Goal: Information Seeking & Learning: Learn about a topic

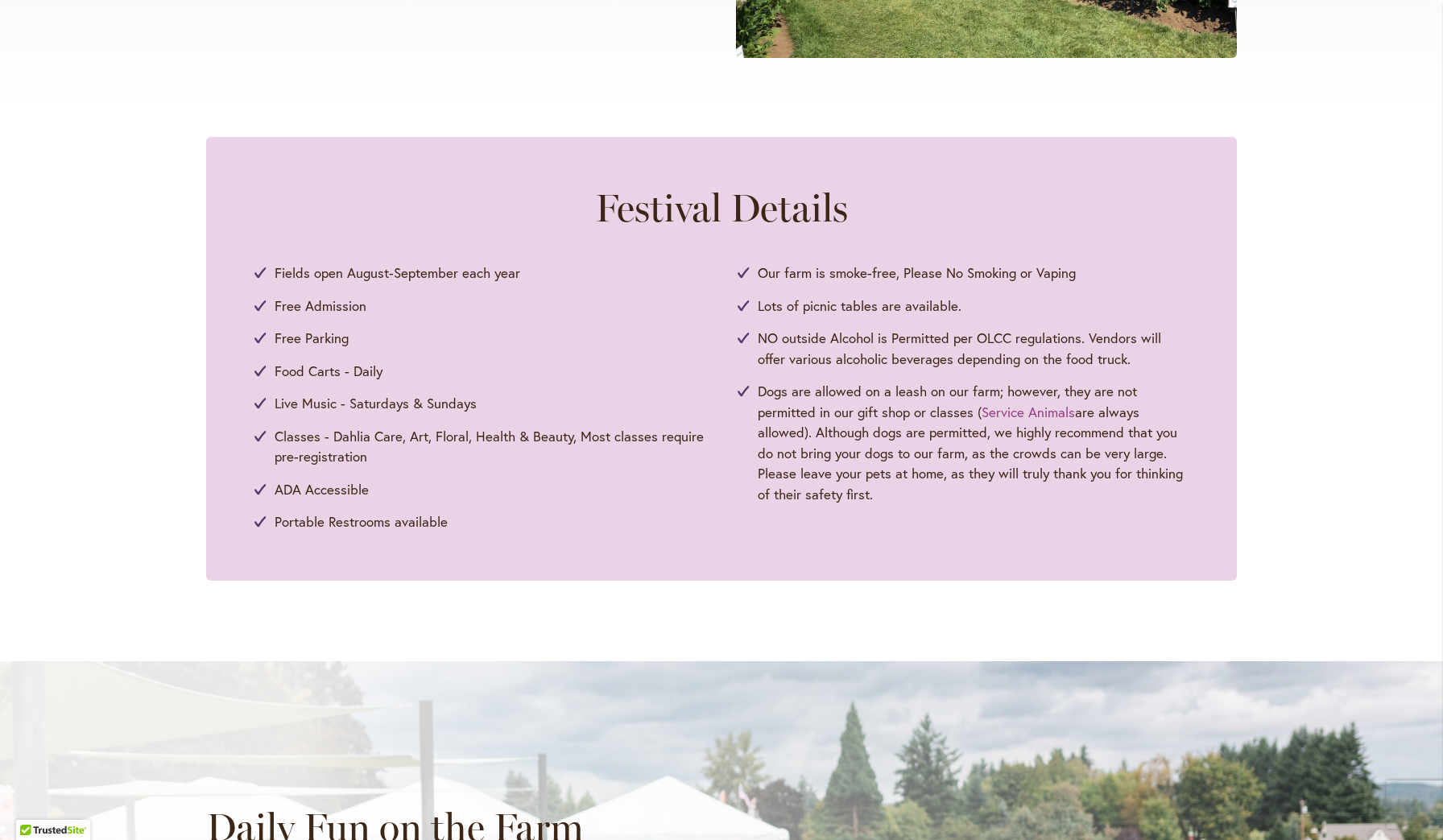
scroll to position [669, 0]
click at [154, 407] on div "Festival Details Fields open August-September each year Free Admission Free Par…" at bounding box center [721, 359] width 1443 height 444
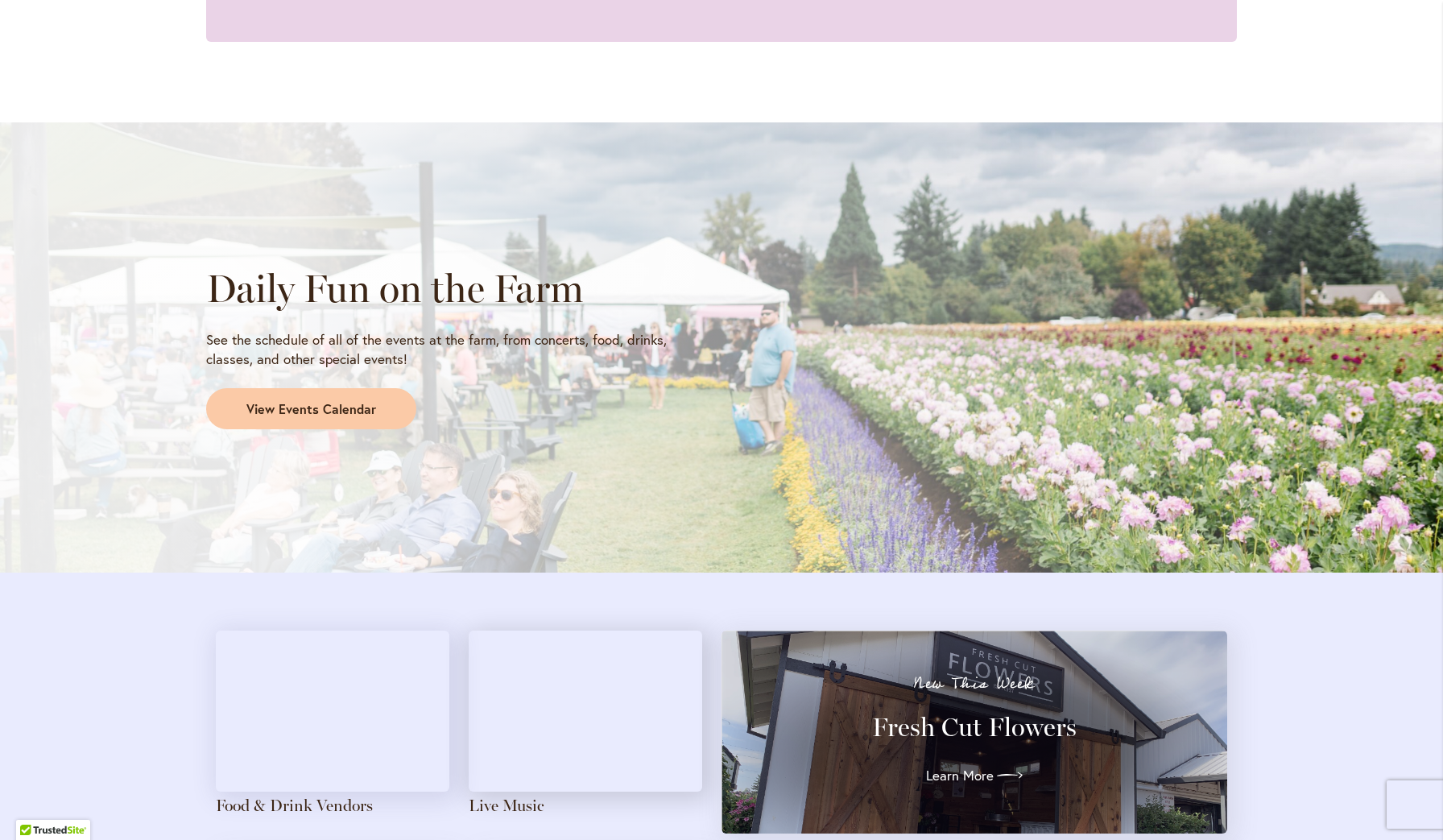
scroll to position [1225, 0]
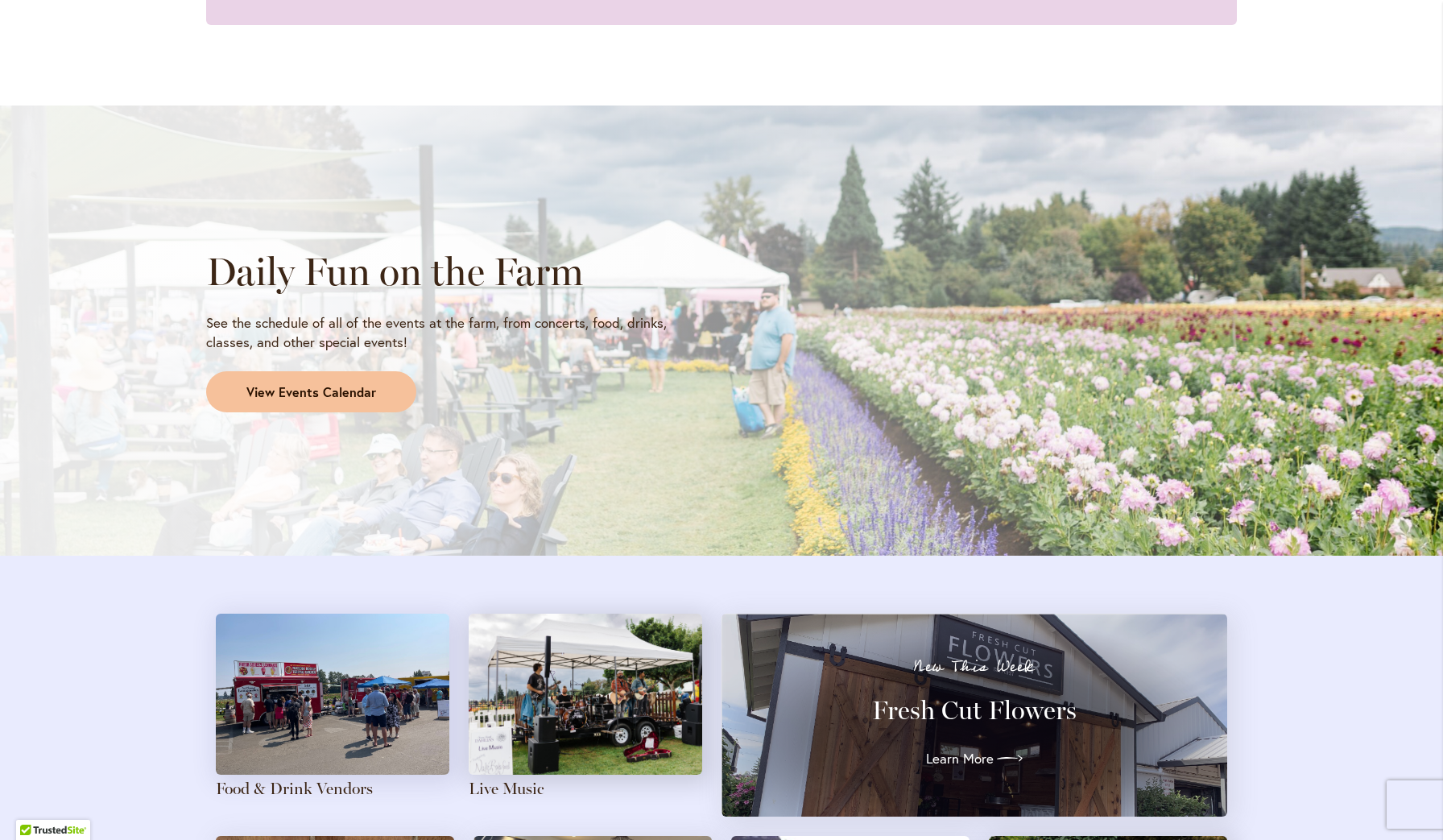
click at [291, 384] on span "View Events Calendar" at bounding box center [311, 393] width 130 height 19
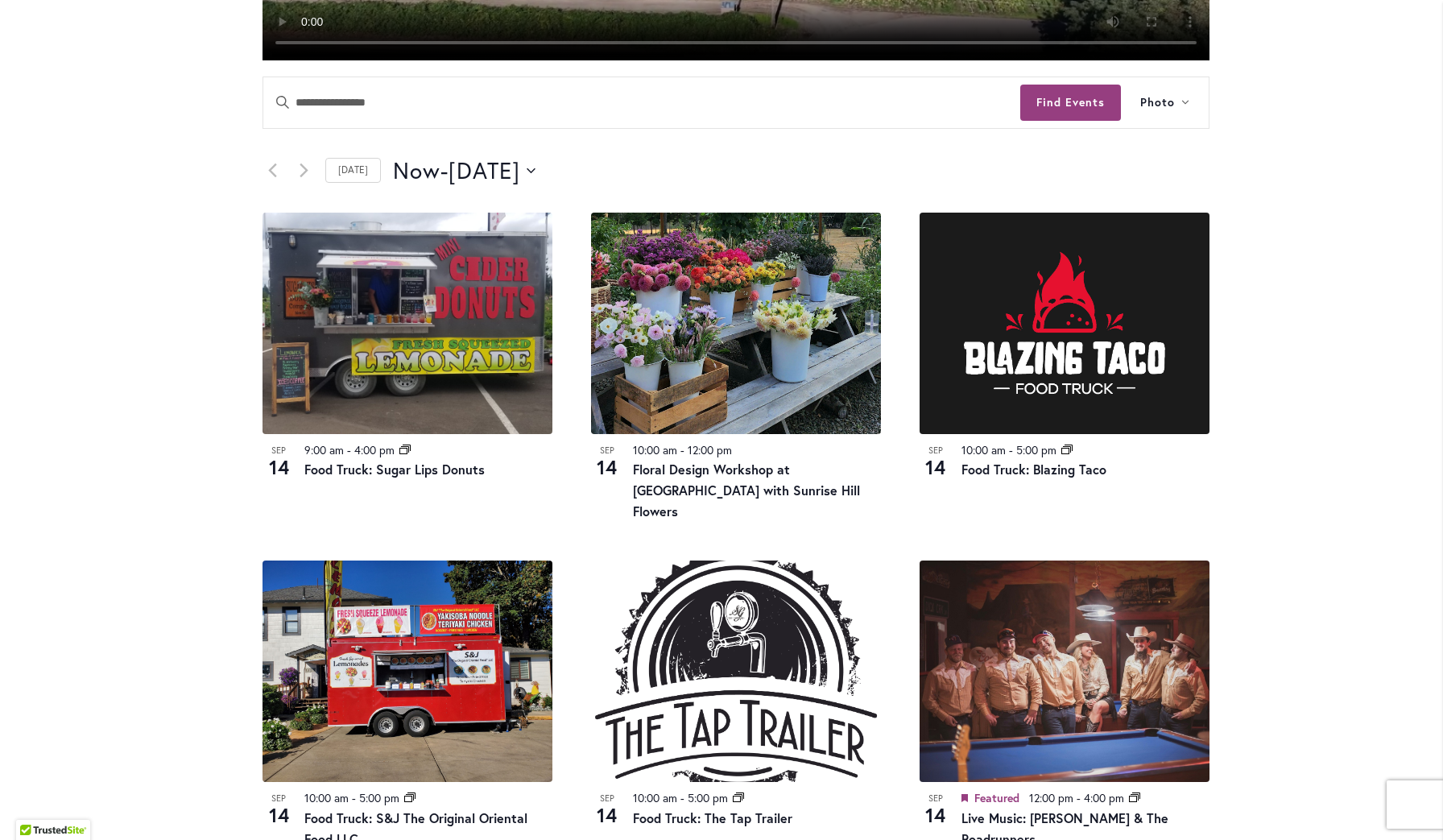
scroll to position [699, 0]
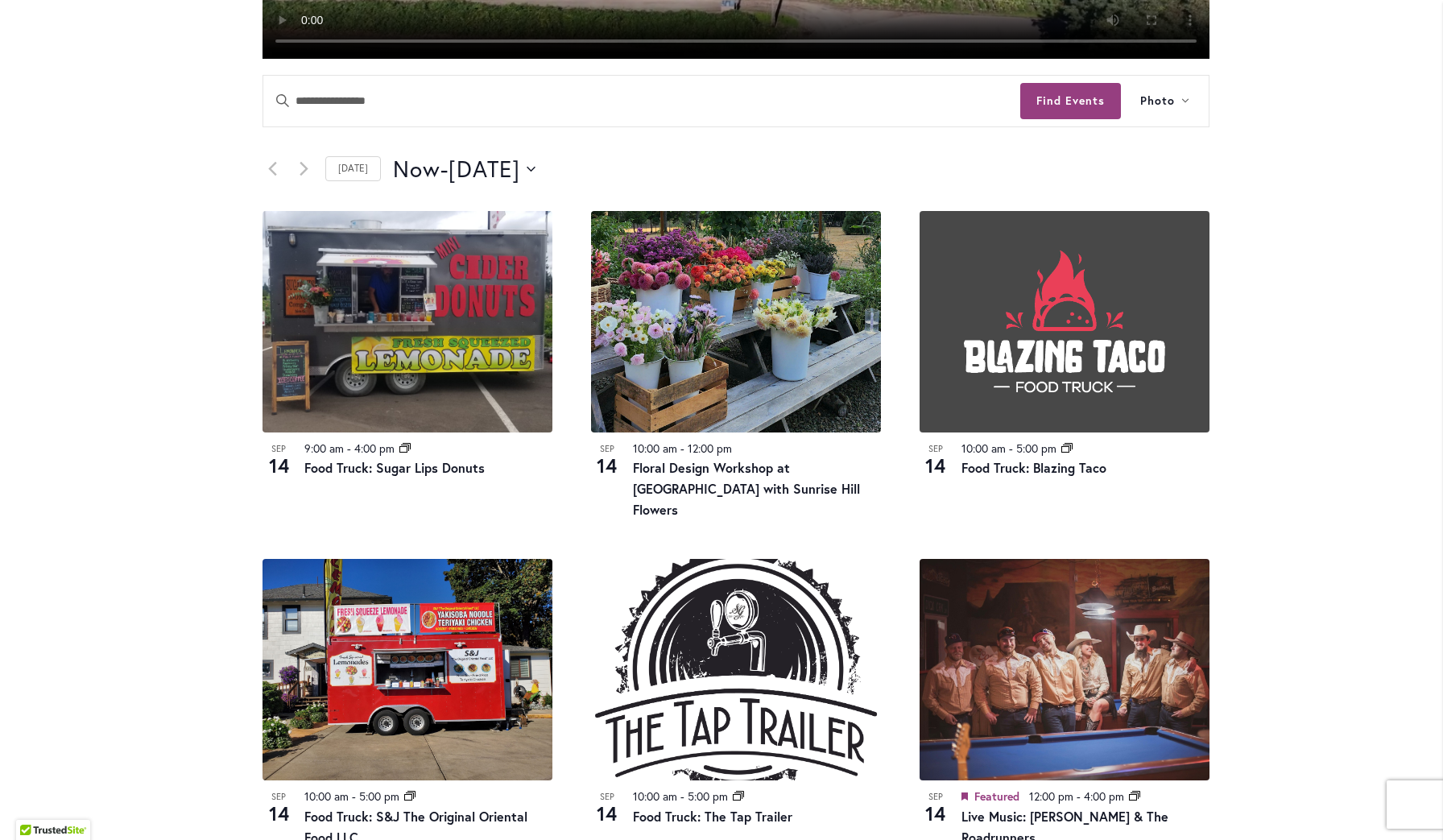
click at [1042, 363] on img at bounding box center [1065, 321] width 290 height 222
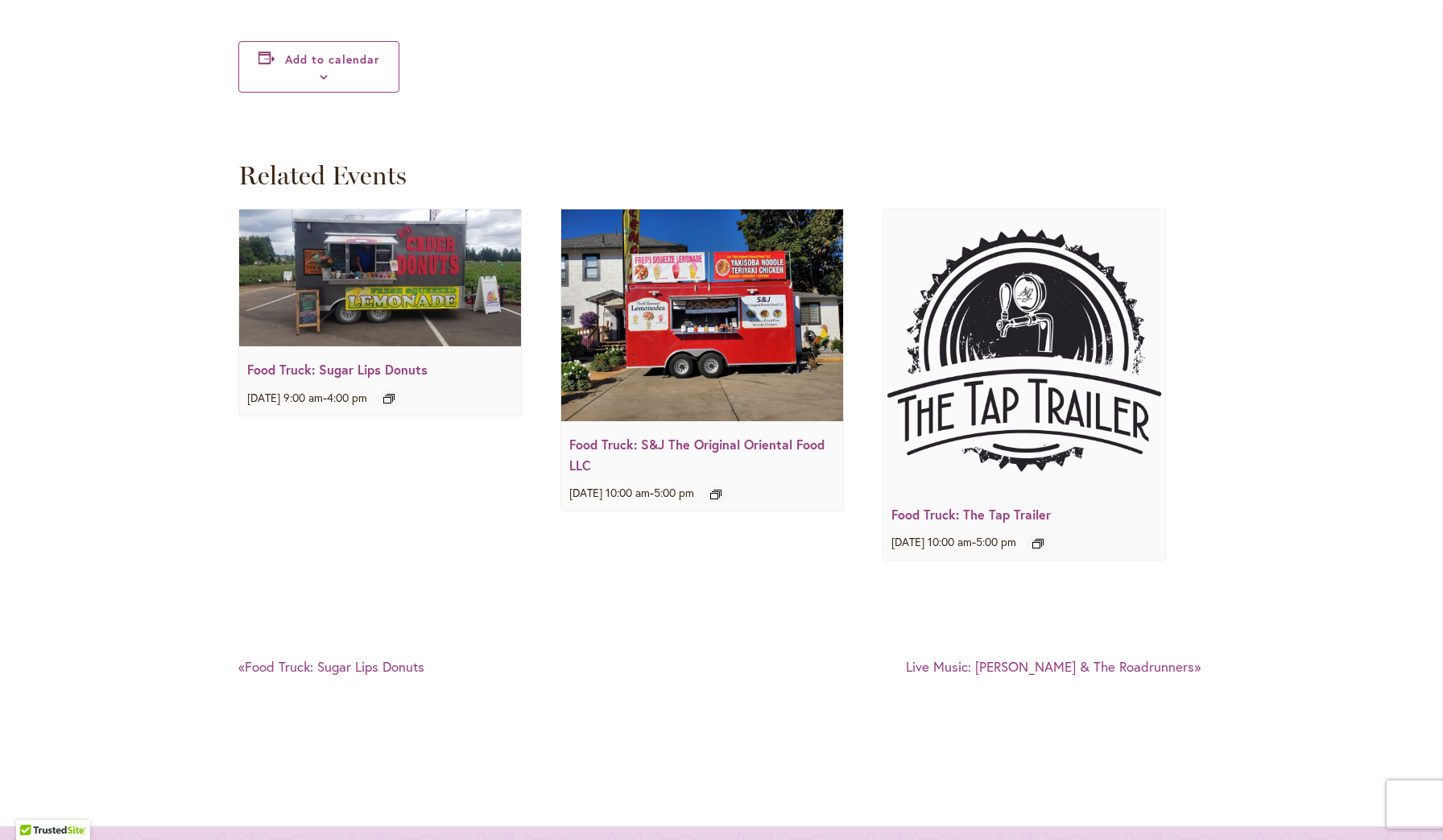
scroll to position [2092, 0]
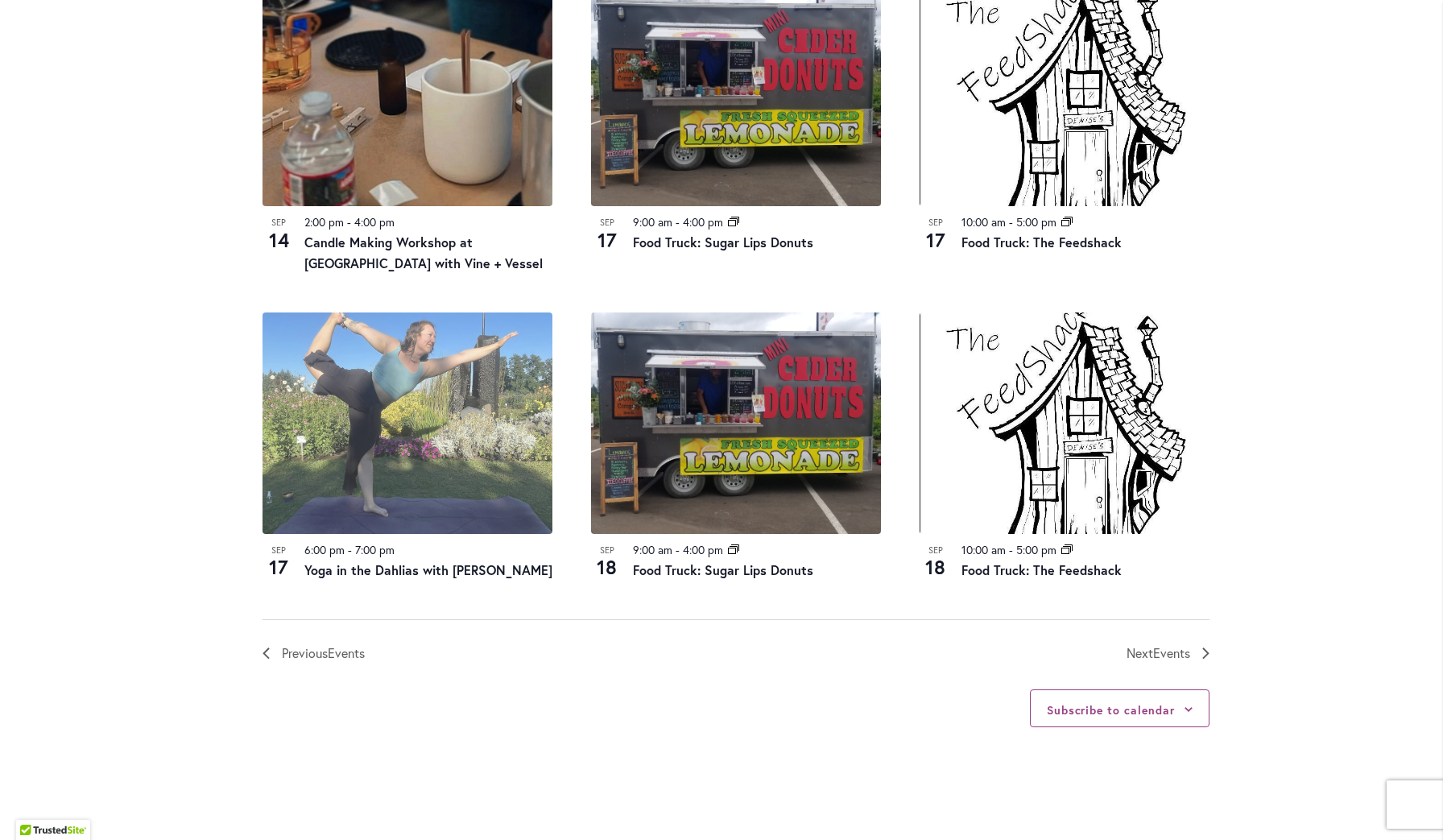
scroll to position [1602, 0]
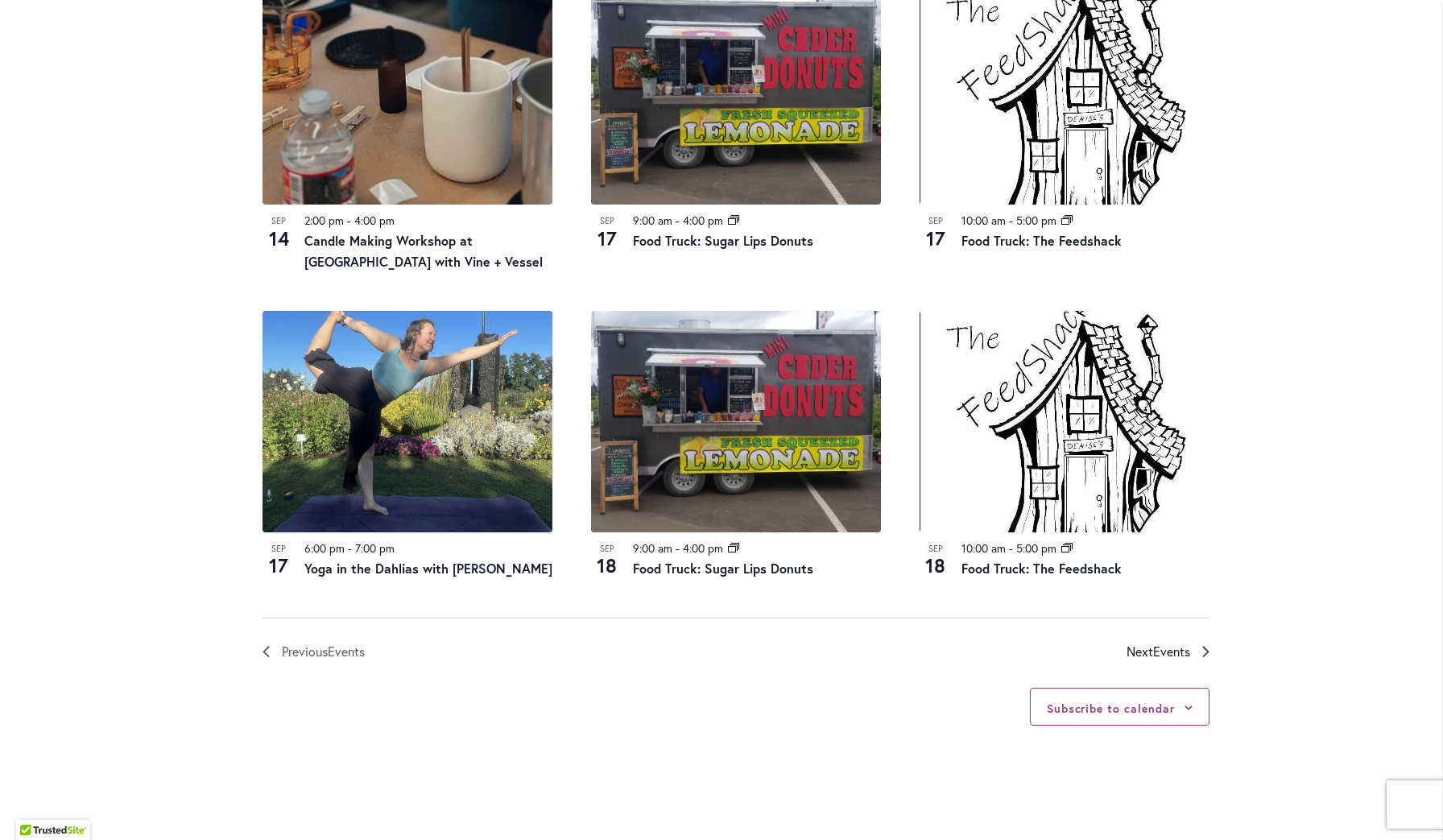
click at [1172, 641] on span "Next Events" at bounding box center [1158, 651] width 63 height 21
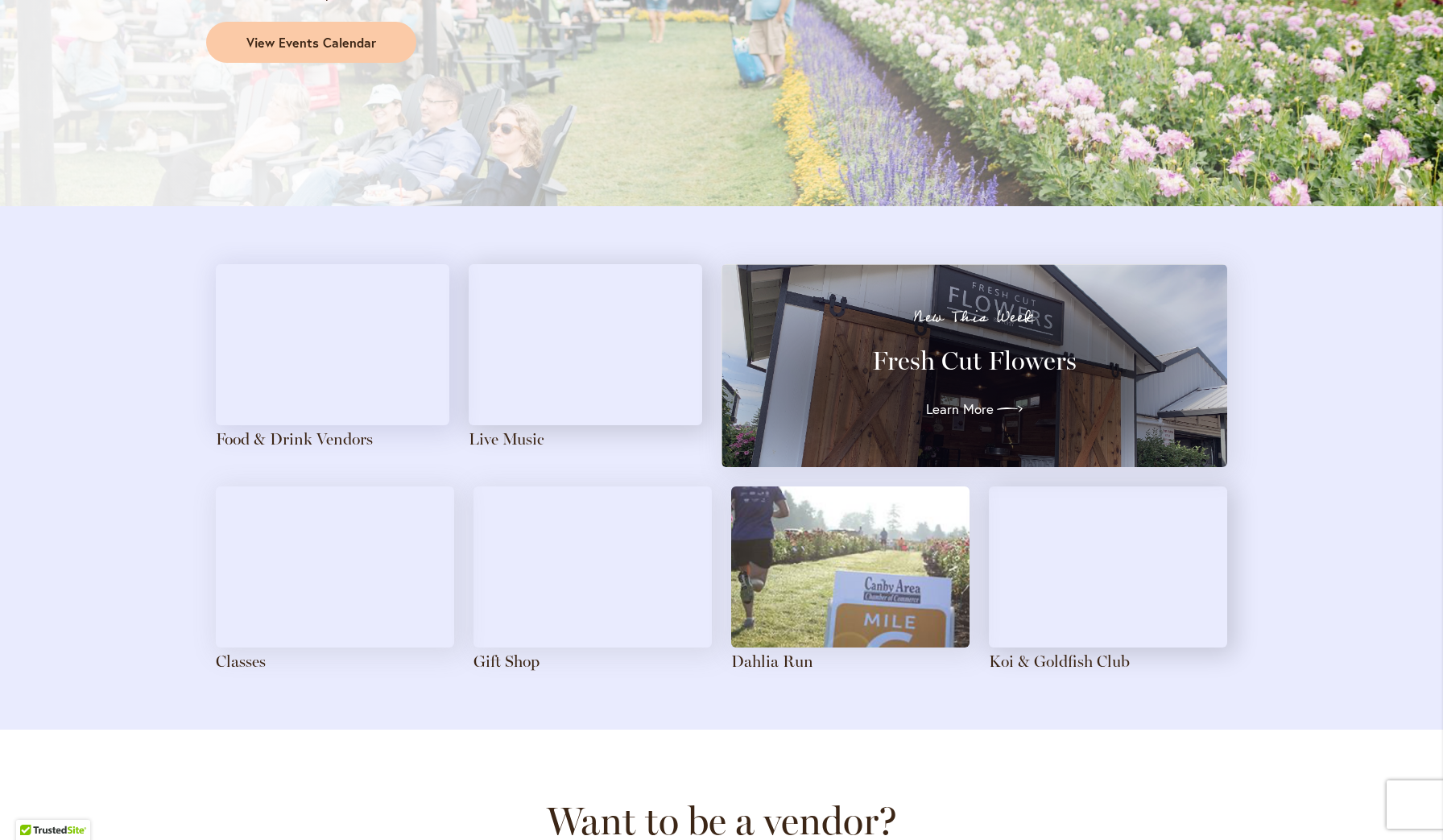
scroll to position [1602, 0]
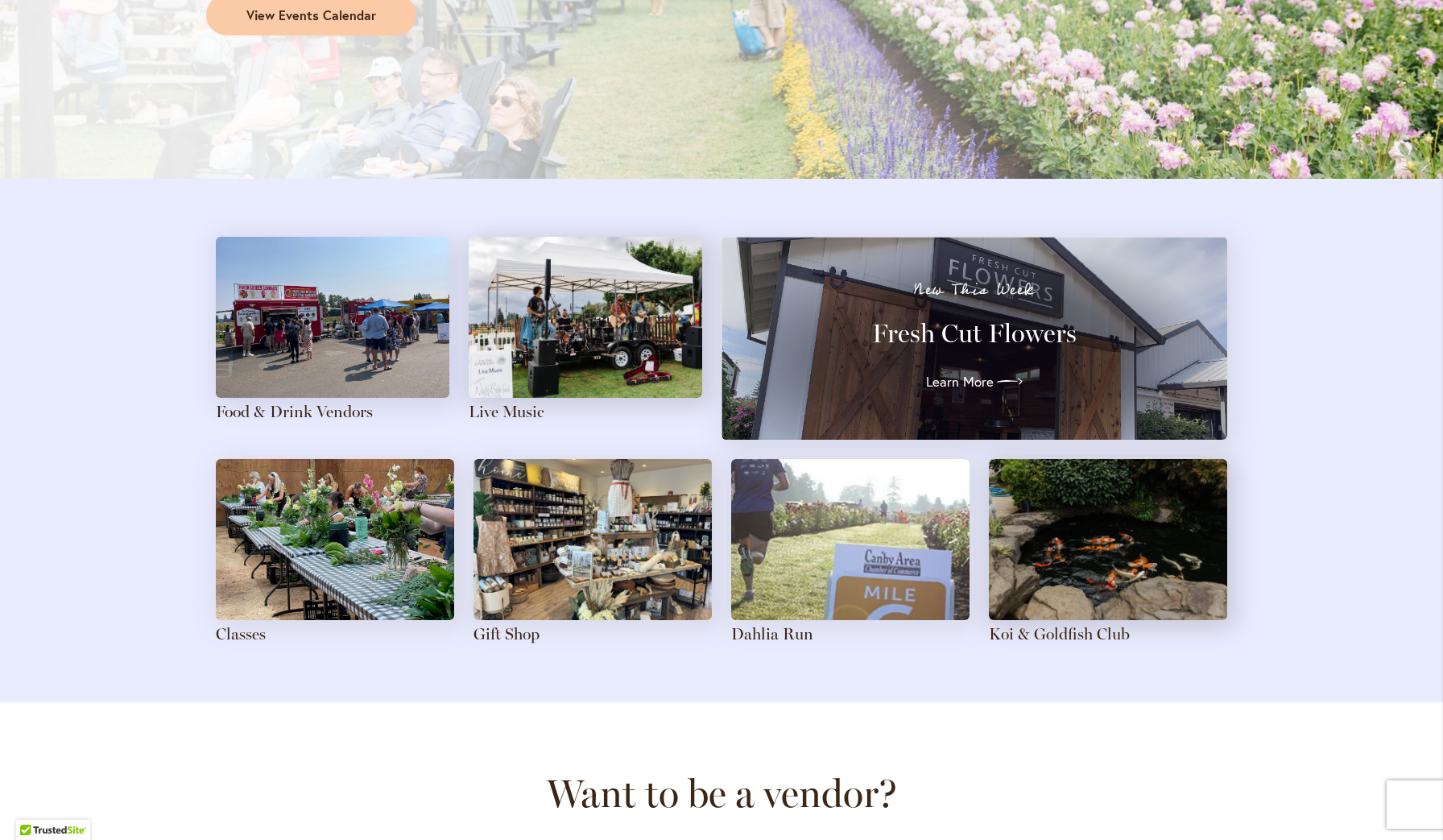
click at [648, 238] on img at bounding box center [585, 317] width 234 height 161
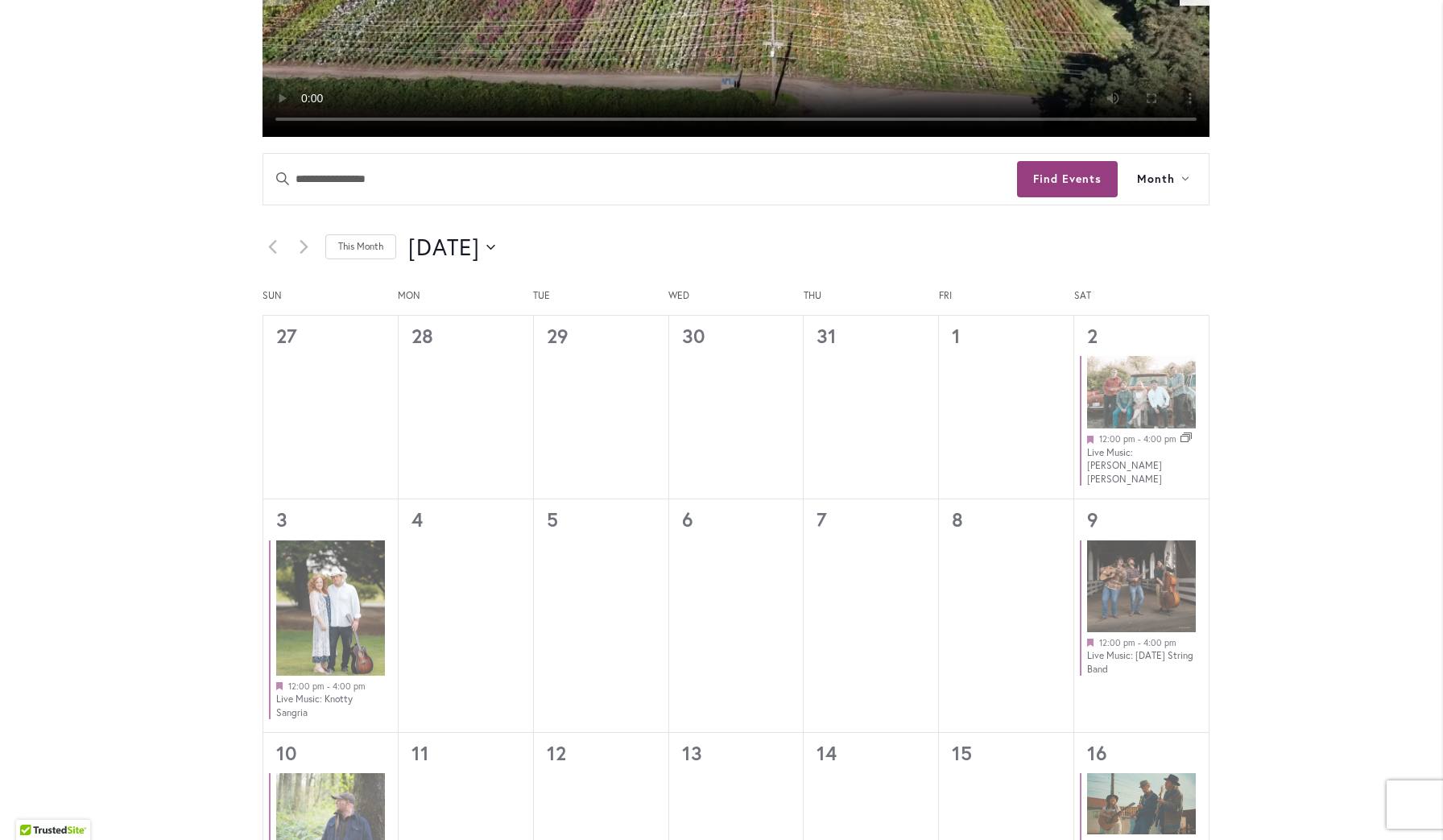
scroll to position [707, 0]
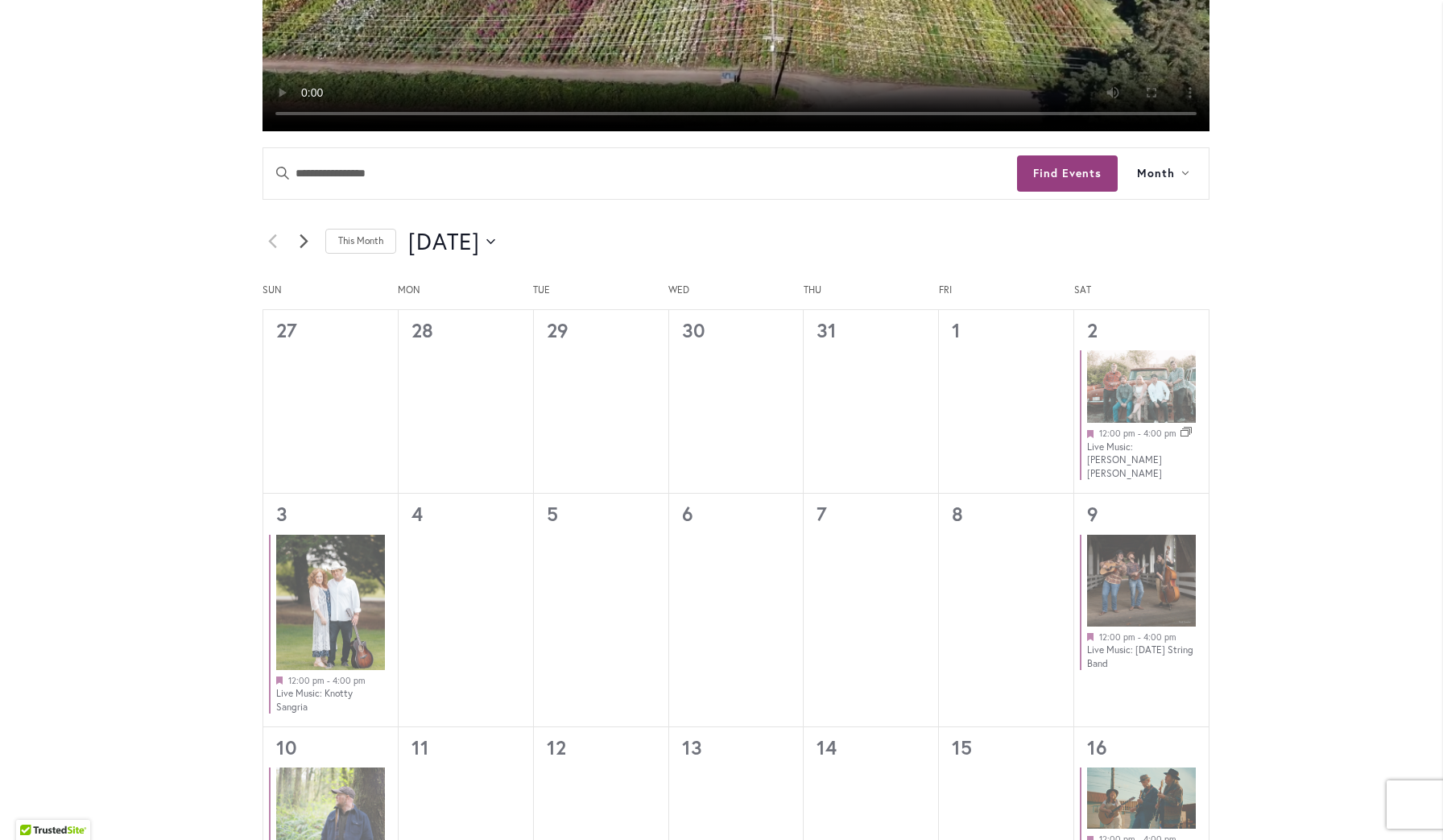
click at [309, 242] on link "Next month" at bounding box center [304, 241] width 19 height 19
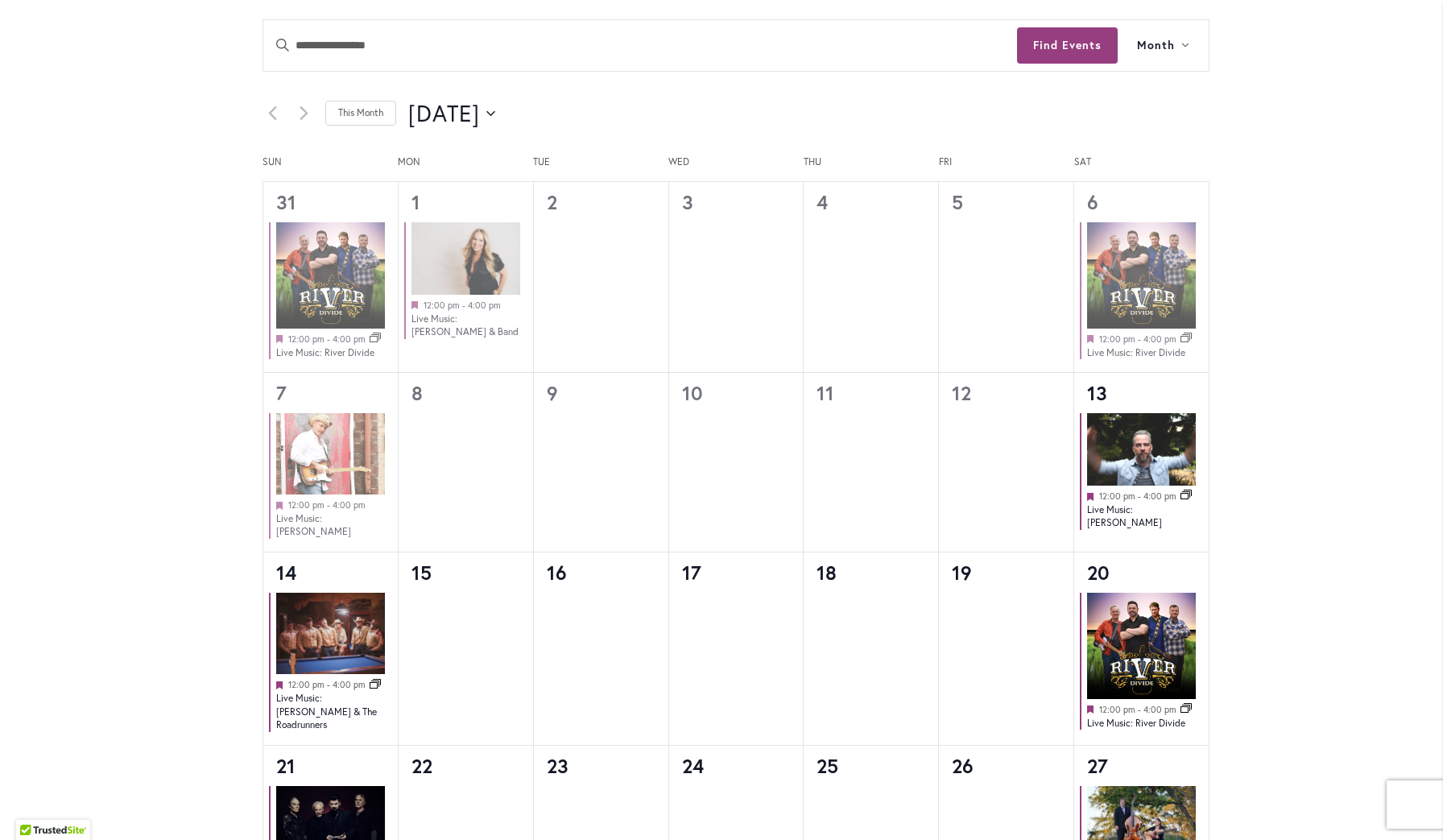
scroll to position [906, 0]
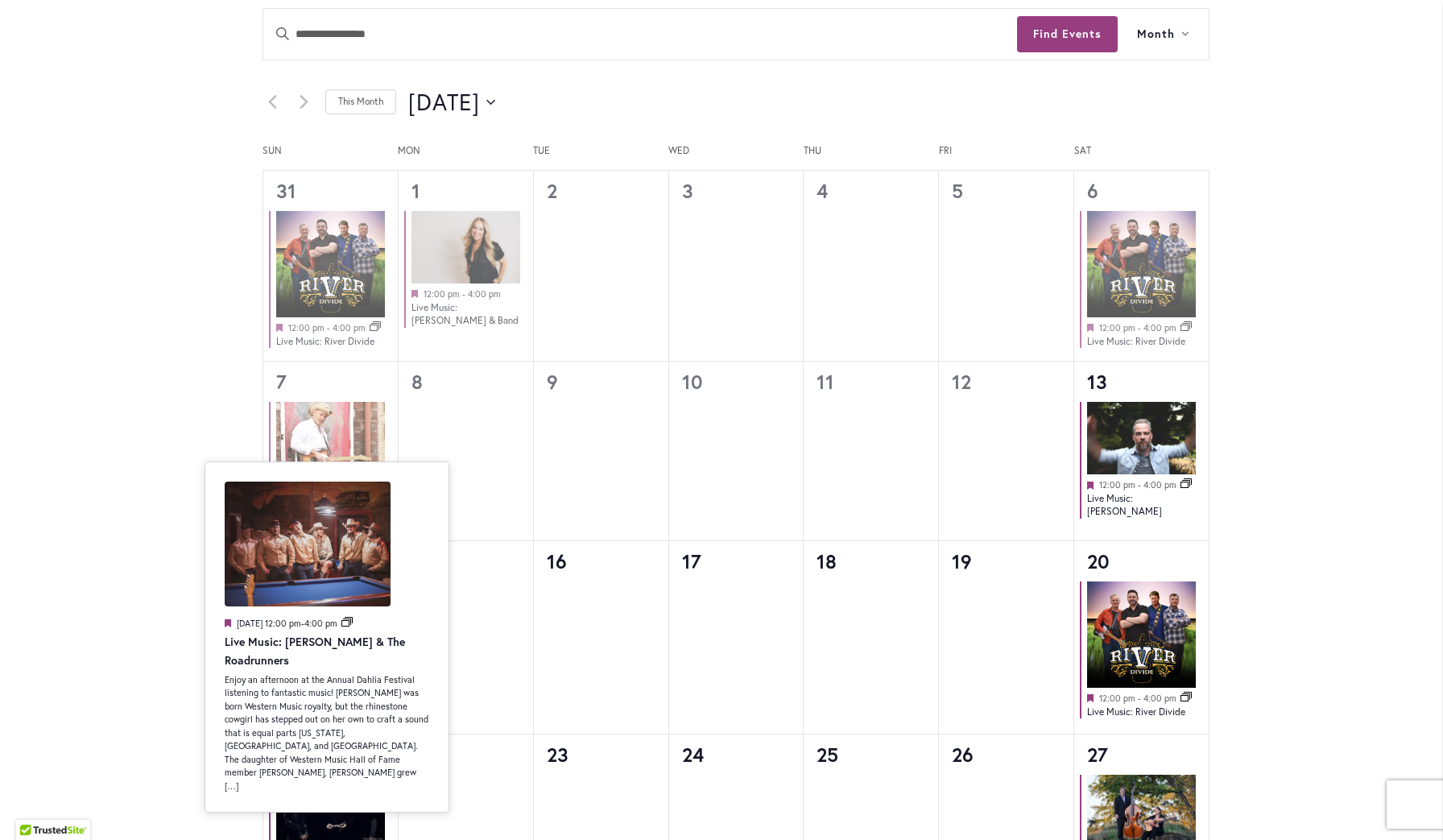
click at [321, 671] on div "Featured September 14 @ 12:00 pm - 4:00 pm Event Series Live Music: Olivia Harm…" at bounding box center [326, 638] width 205 height 312
click at [260, 649] on link "Live Music: [PERSON_NAME] & The Roadrunners" at bounding box center [315, 651] width 180 height 35
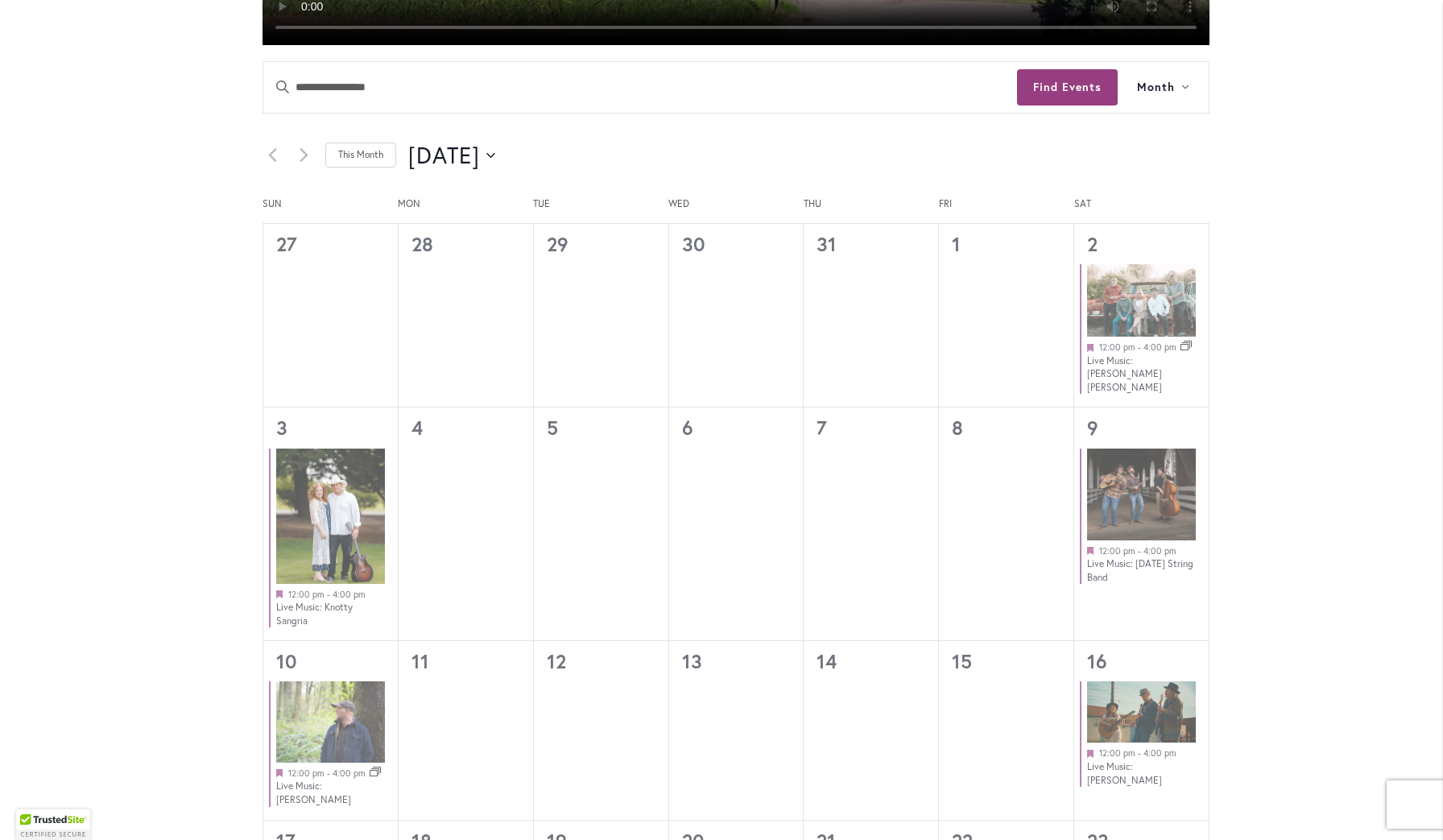
scroll to position [760, 0]
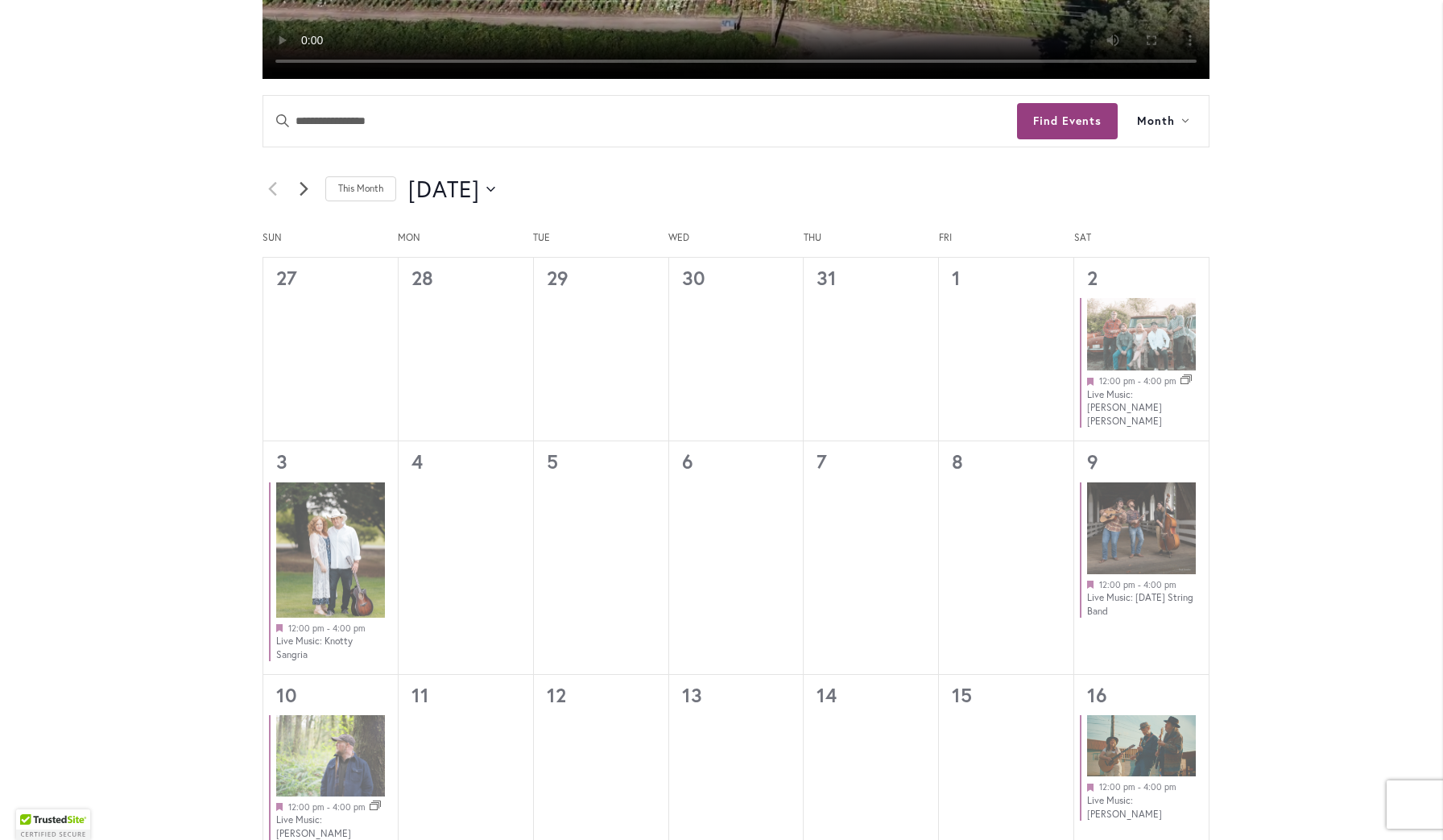
click at [309, 188] on link "Next month" at bounding box center [304, 189] width 19 height 19
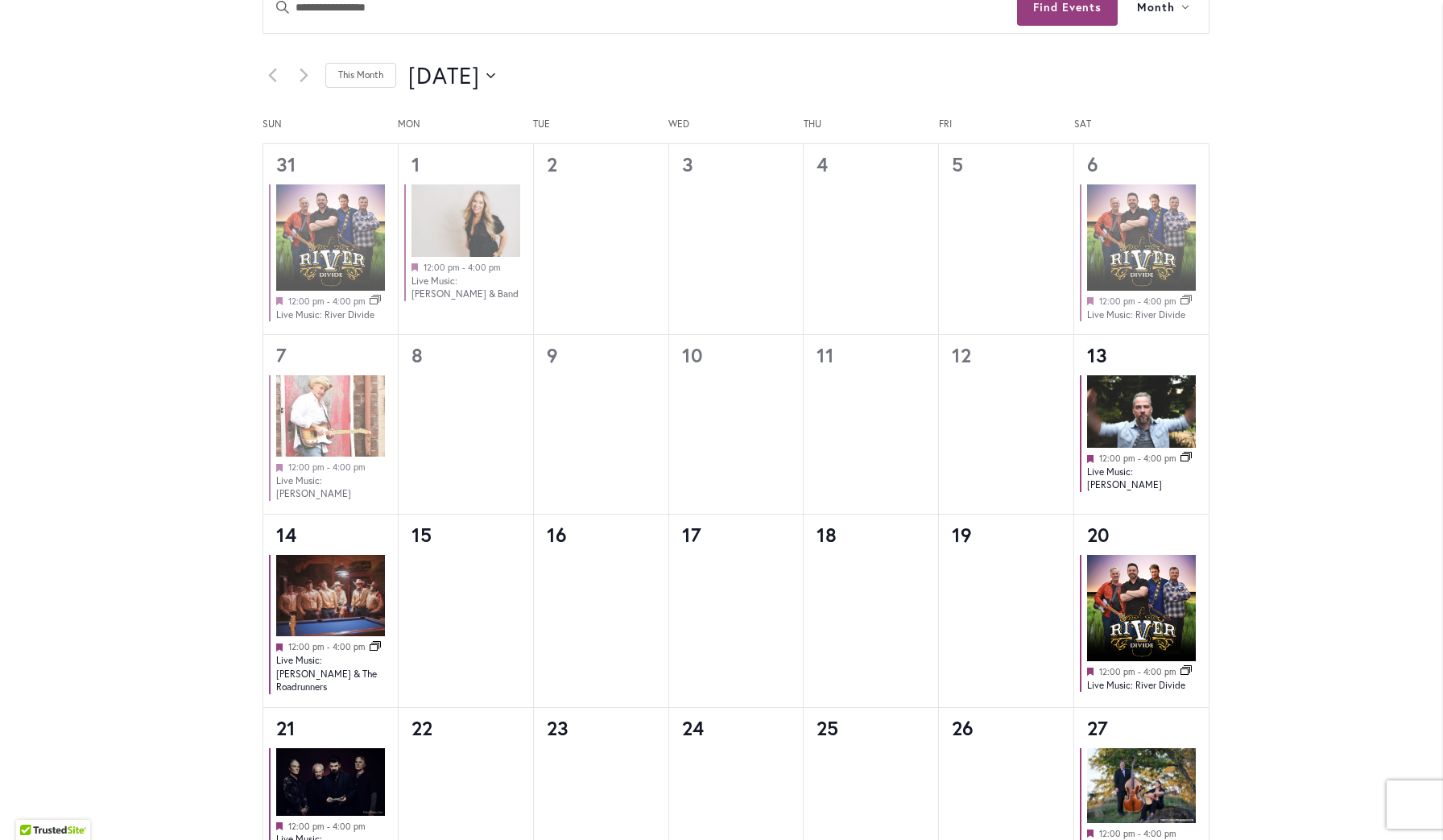
scroll to position [921, 0]
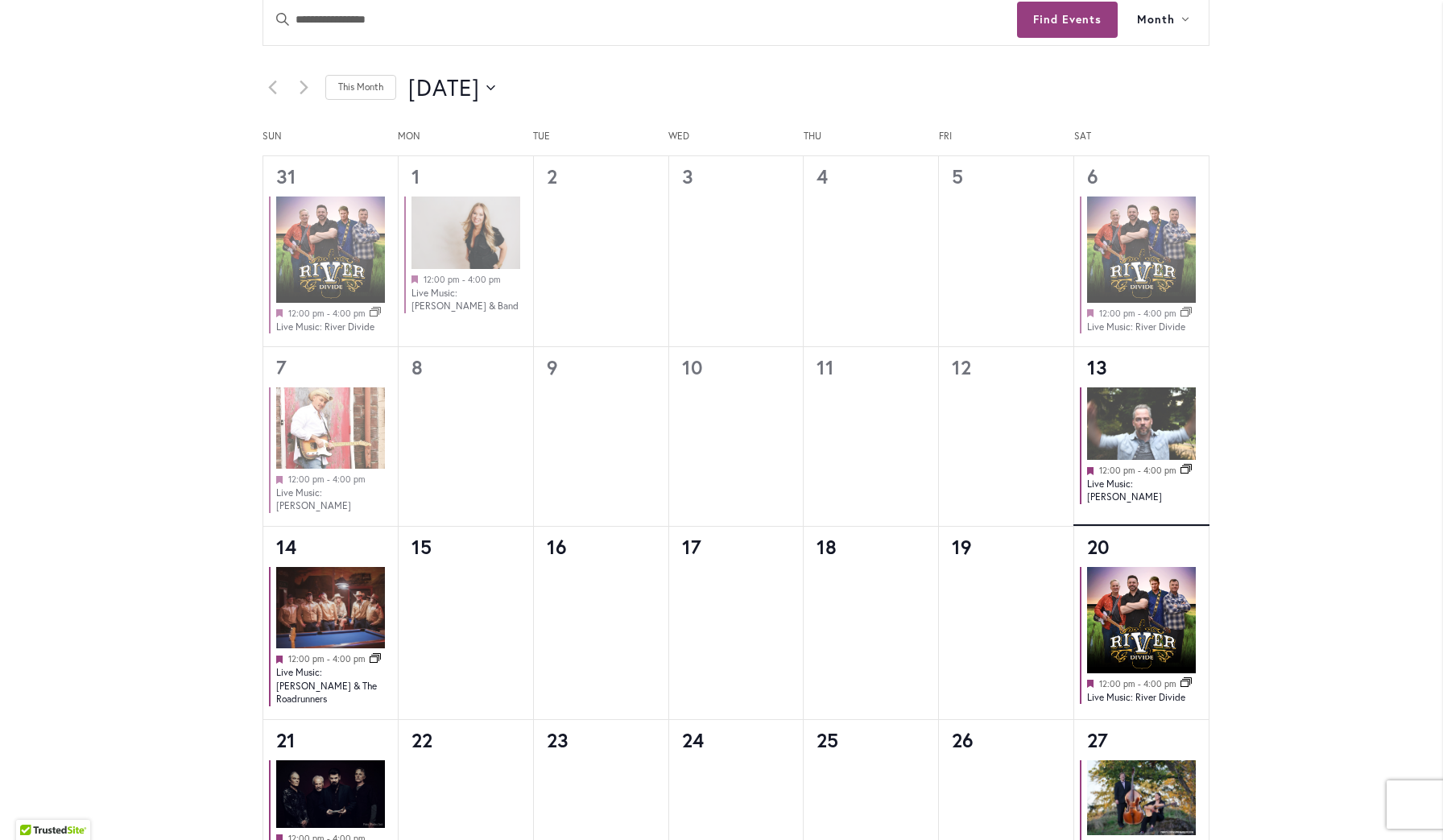
click at [1159, 430] on img at bounding box center [1141, 423] width 109 height 73
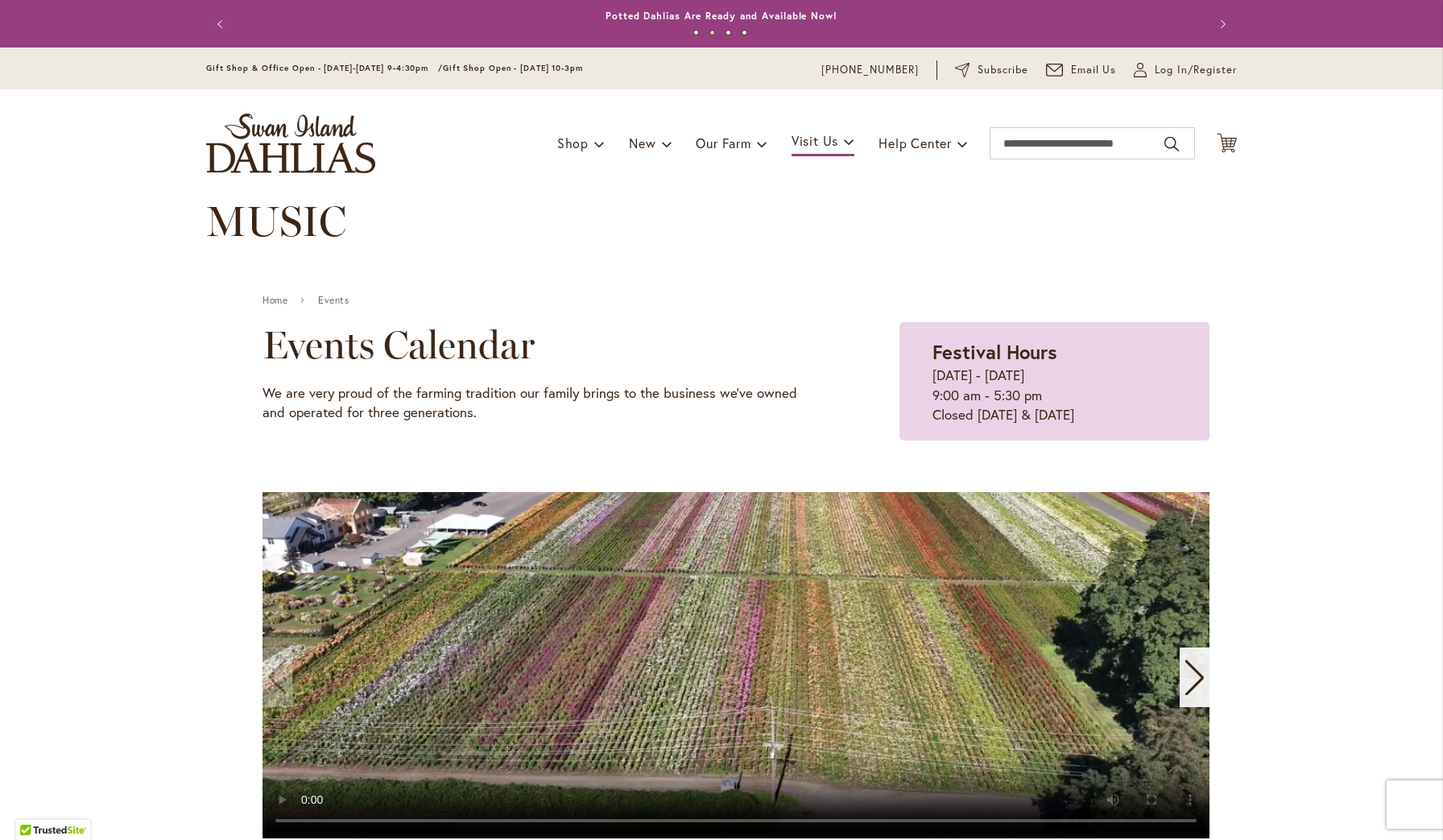
click at [224, 27] on button "Previous" at bounding box center [222, 24] width 32 height 32
